Goal: Information Seeking & Learning: Learn about a topic

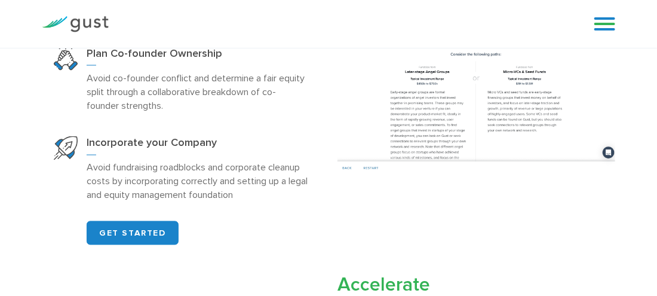
scroll to position [653, 0]
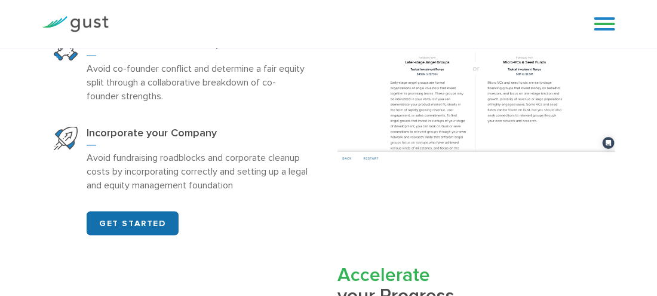
click at [171, 213] on link "GET STARTED" at bounding box center [133, 223] width 92 height 24
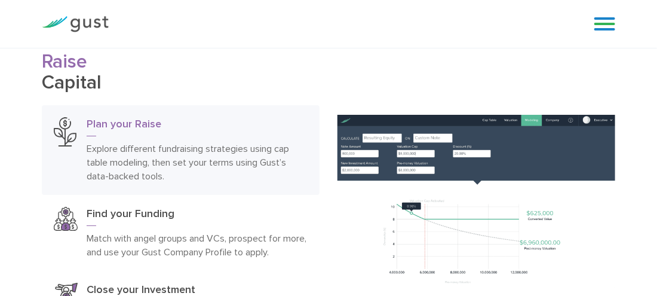
scroll to position [0, 0]
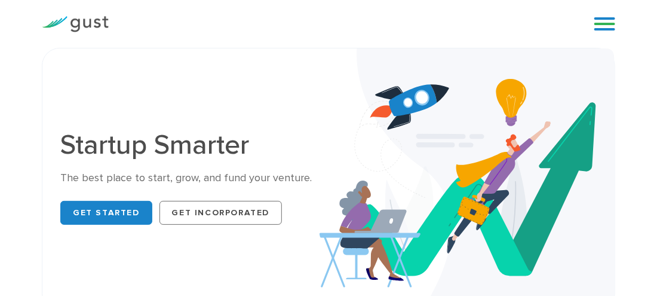
click at [603, 25] on link at bounding box center [604, 24] width 21 height 18
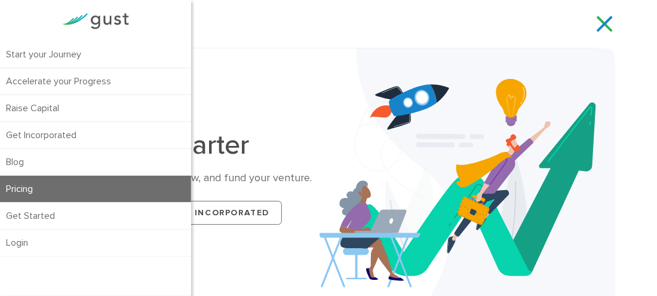
click at [27, 192] on link "Pricing" at bounding box center [95, 189] width 191 height 26
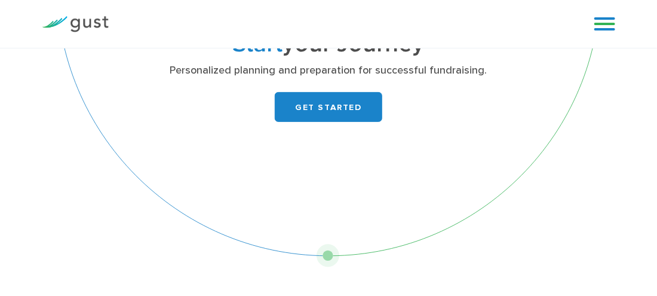
scroll to position [76, 0]
